Goal: Book appointment/travel/reservation

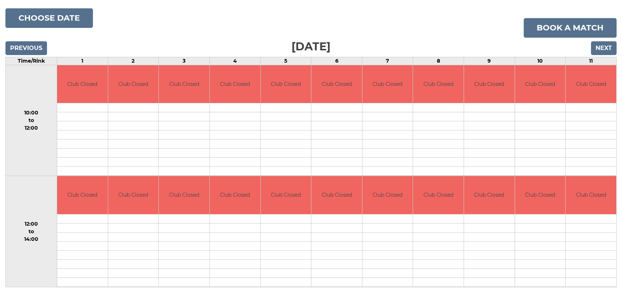
scroll to position [115, 0]
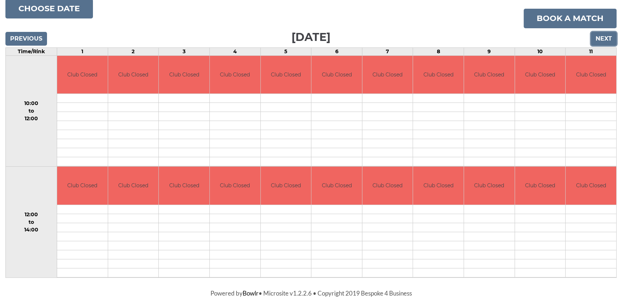
click at [605, 39] on input "Next" at bounding box center [604, 39] width 26 height 14
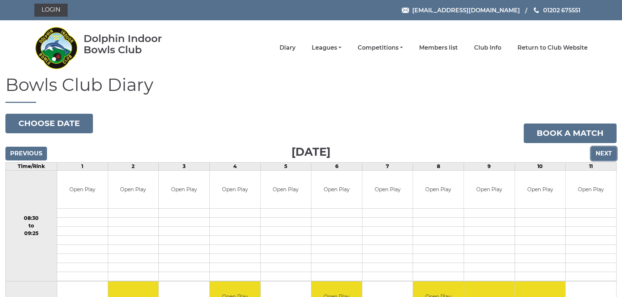
click at [604, 153] on input "Next" at bounding box center [604, 154] width 26 height 14
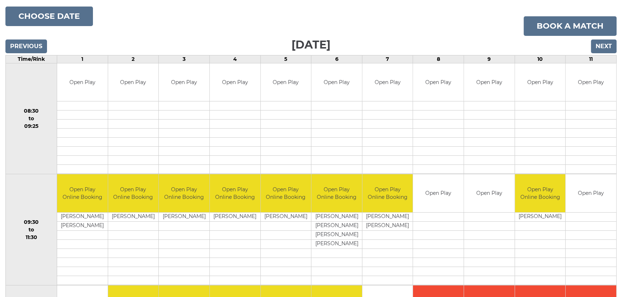
scroll to position [84, 0]
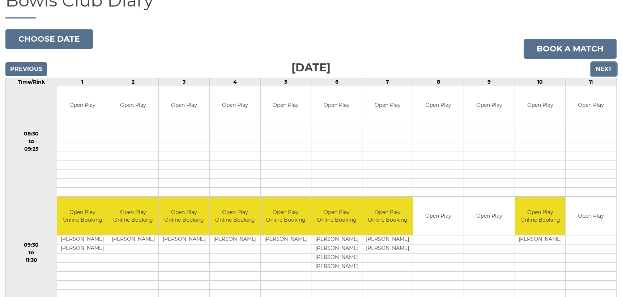
click at [606, 69] on input "Next" at bounding box center [604, 69] width 26 height 14
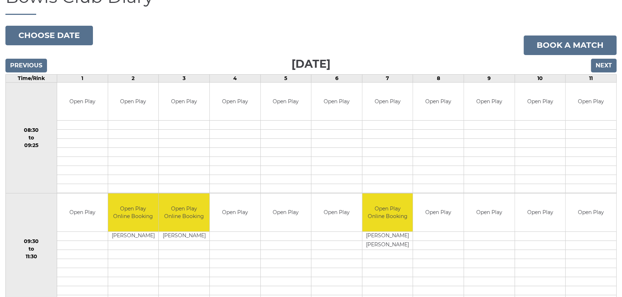
scroll to position [84, 0]
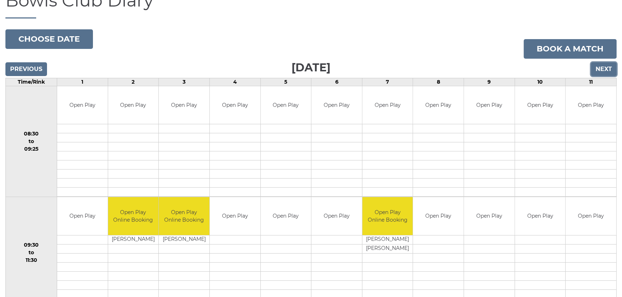
click at [604, 68] on input "Next" at bounding box center [604, 69] width 26 height 14
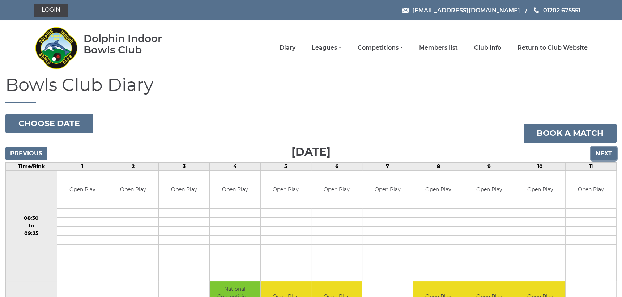
click at [610, 152] on input "Next" at bounding box center [604, 154] width 26 height 14
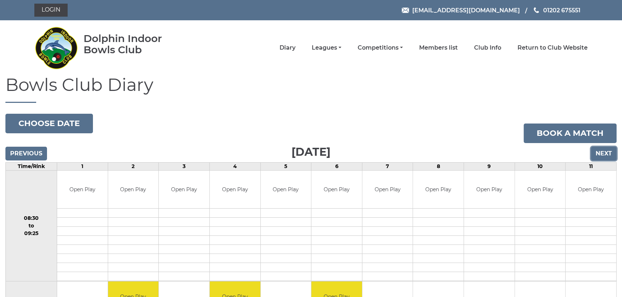
click at [605, 150] on input "Next" at bounding box center [604, 154] width 26 height 14
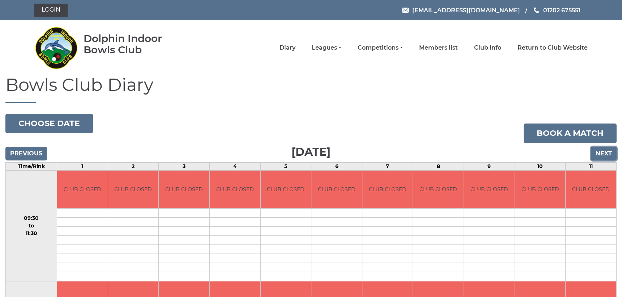
click at [605, 151] on input "Next" at bounding box center [604, 154] width 26 height 14
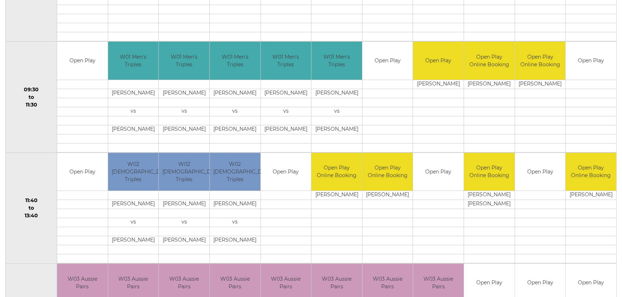
scroll to position [253, 0]
